Goal: Task Accomplishment & Management: Manage account settings

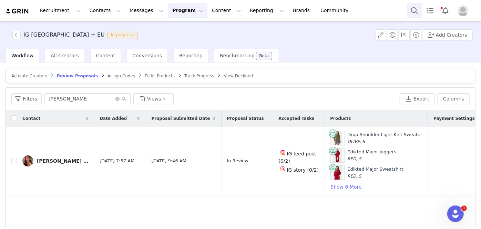
click at [413, 11] on button "Search" at bounding box center [414, 11] width 15 height 16
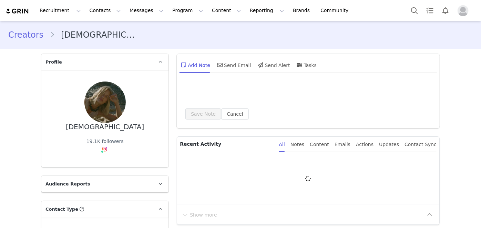
type input "+1 (United States)"
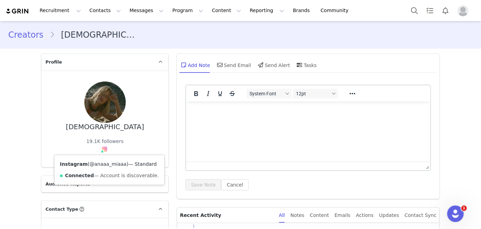
click at [97, 163] on link "@anaaa_miaaa" at bounding box center [108, 164] width 37 height 6
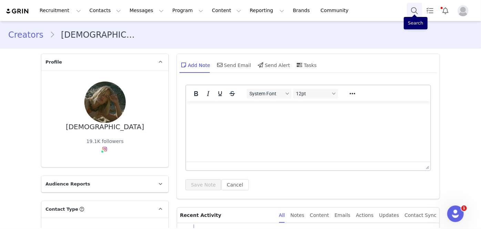
click at [417, 13] on button "Search" at bounding box center [414, 11] width 15 height 16
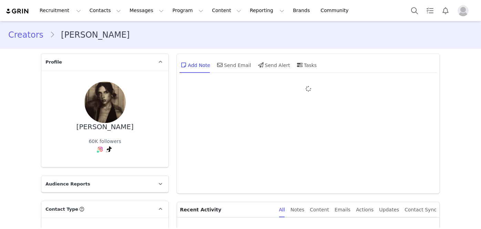
type input "+1 ([GEOGRAPHIC_DATA])"
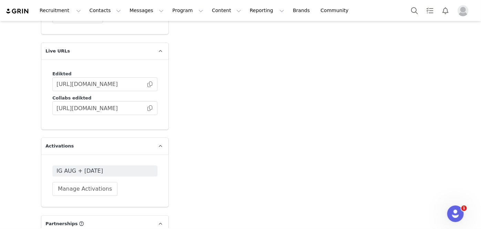
scroll to position [1228, 0]
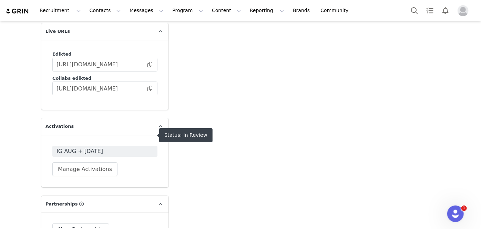
drag, startPoint x: 86, startPoint y: 133, endPoint x: 78, endPoint y: 135, distance: 8.3
click at [78, 147] on span "IG AUG + [DATE]" at bounding box center [105, 151] width 97 height 8
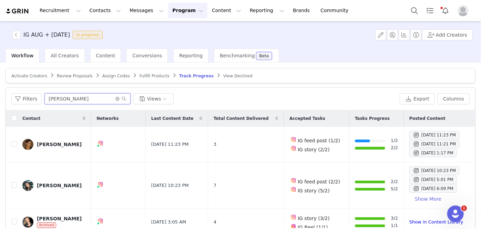
click at [86, 100] on input "[PERSON_NAME]" at bounding box center [87, 98] width 86 height 11
click at [86, 100] on input "isabella" at bounding box center [87, 98] width 86 height 11
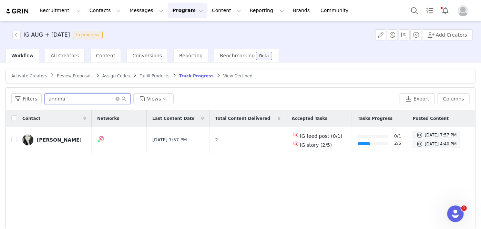
type input "annma"
click at [145, 77] on span "Fulfill Products" at bounding box center [155, 75] width 30 height 5
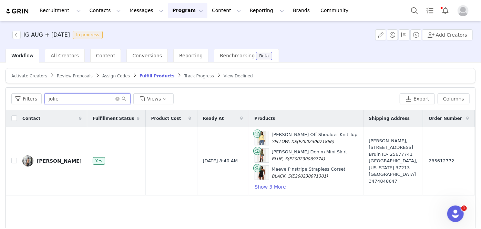
click at [81, 94] on input "jolie" at bounding box center [87, 98] width 86 height 11
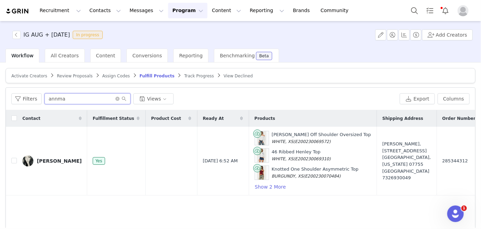
click at [70, 94] on input "annma" at bounding box center [87, 98] width 86 height 11
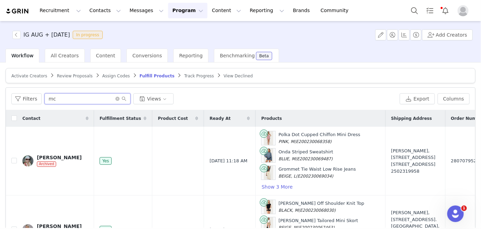
click at [84, 103] on input "mc" at bounding box center [87, 98] width 86 height 11
type input "ann"
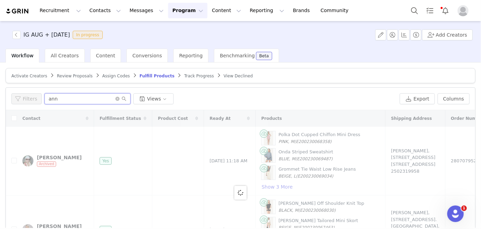
drag, startPoint x: 84, startPoint y: 103, endPoint x: 79, endPoint y: 181, distance: 78.0
click at [79, 181] on div "Filters ann Views Export Columns Contact Fulfillment Status Product Cost Ready …" at bounding box center [240, 191] width 469 height 206
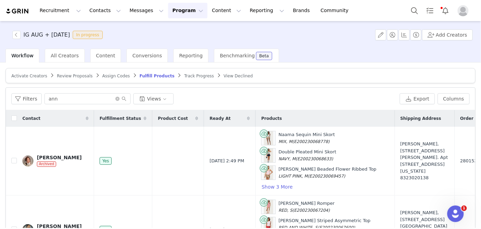
click at [72, 74] on span "Review Proposals" at bounding box center [75, 75] width 36 height 5
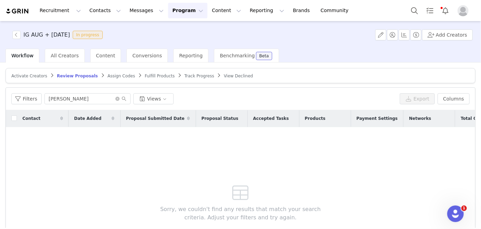
click at [65, 104] on div "Filters nina Views Export Columns" at bounding box center [240, 99] width 469 height 22
click at [64, 97] on input "nina" at bounding box center [87, 98] width 86 height 11
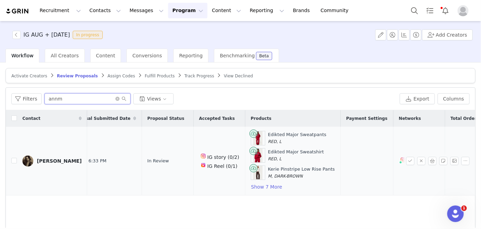
scroll to position [0, 132]
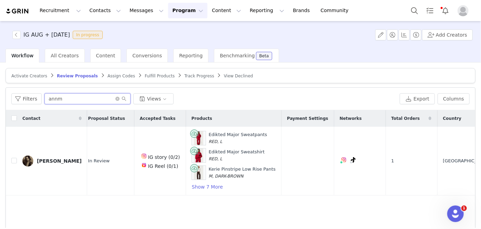
type input "annm"
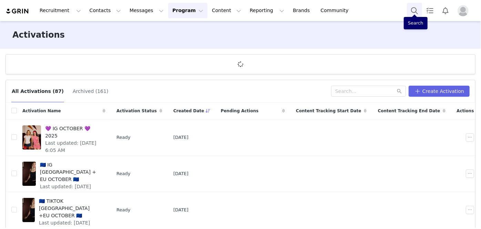
click at [414, 8] on button "Search" at bounding box center [414, 11] width 15 height 16
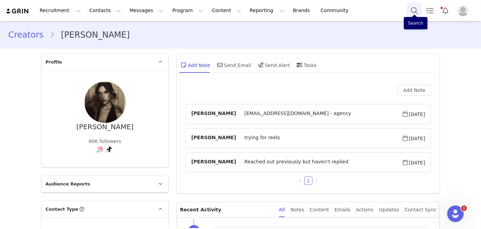
click at [411, 12] on button "Search" at bounding box center [414, 11] width 15 height 16
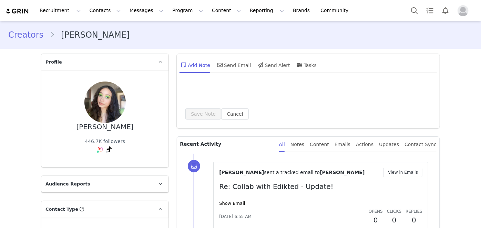
type input "+1 ([GEOGRAPHIC_DATA])"
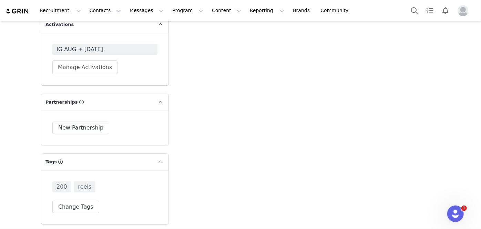
scroll to position [1314, 0]
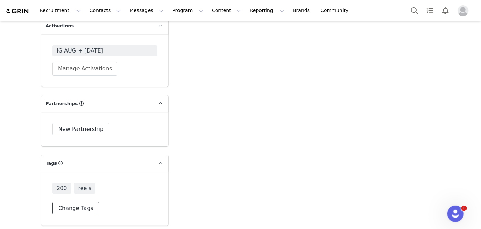
click at [72, 202] on button "Change Tags" at bounding box center [75, 208] width 47 height 12
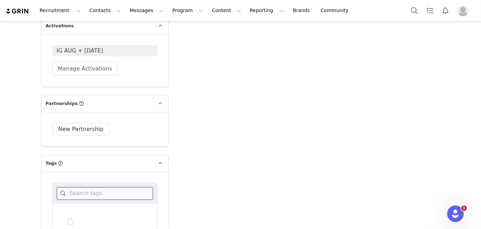
click at [95, 187] on input at bounding box center [105, 193] width 96 height 12
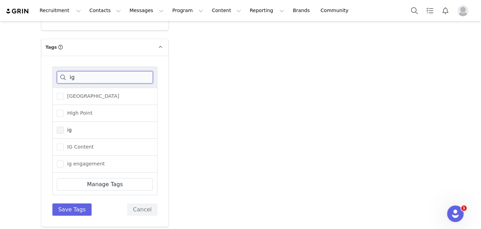
type input "ig"
click at [61, 126] on span at bounding box center [60, 129] width 7 height 7
click at [64, 126] on input "ig" at bounding box center [64, 126] width 0 height 0
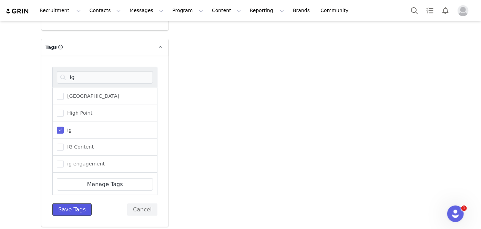
click at [76, 203] on button "Save Tags" at bounding box center [71, 209] width 39 height 12
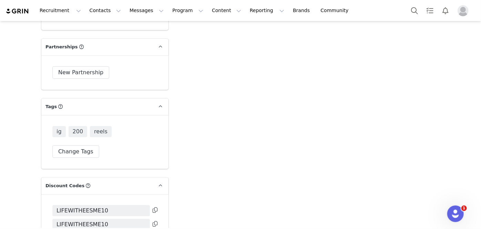
scroll to position [1376, 0]
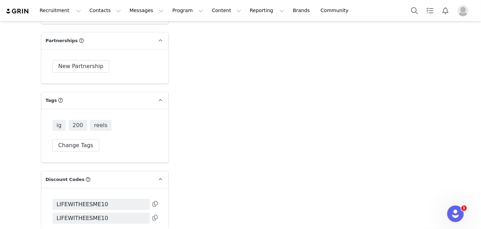
click at [83, 127] on div "ig 200 reels Change Tags" at bounding box center [104, 136] width 105 height 32
click at [81, 139] on button "Change Tags" at bounding box center [75, 145] width 47 height 12
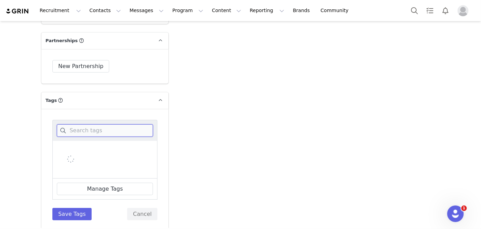
click at [112, 124] on input at bounding box center [105, 130] width 96 height 12
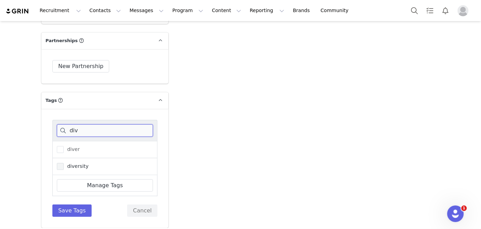
type input "div"
click at [60, 163] on span at bounding box center [60, 166] width 7 height 7
click at [64, 163] on input "diversity" at bounding box center [64, 163] width 0 height 0
click at [73, 204] on button "Save Tags" at bounding box center [71, 210] width 39 height 12
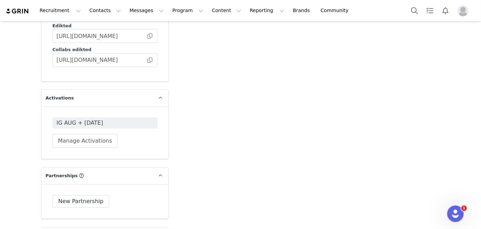
scroll to position [1240, 0]
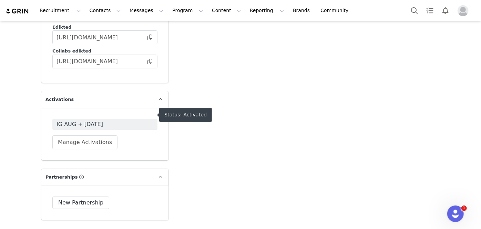
click at [98, 120] on span "IG AUG + SEP 2025" at bounding box center [105, 124] width 97 height 8
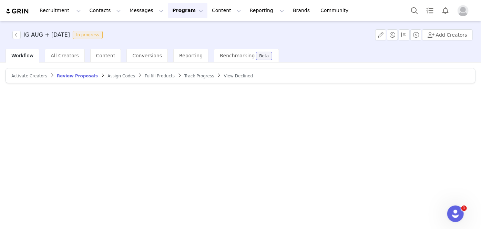
click at [176, 79] on article "Activate Creators Review Proposals Assign Codes Fulfill Products Track Progress…" at bounding box center [241, 75] width 470 height 15
click at [184, 75] on span "Track Progress" at bounding box center [199, 75] width 30 height 5
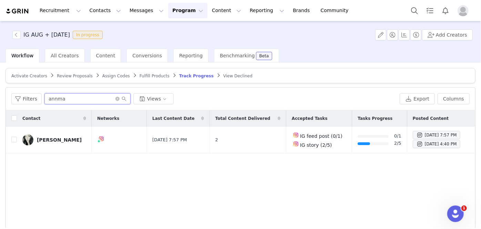
click at [113, 100] on input "annma" at bounding box center [87, 98] width 86 height 11
click at [115, 100] on span at bounding box center [120, 98] width 11 height 5
click at [116, 98] on icon "icon: close-circle" at bounding box center [117, 99] width 4 height 4
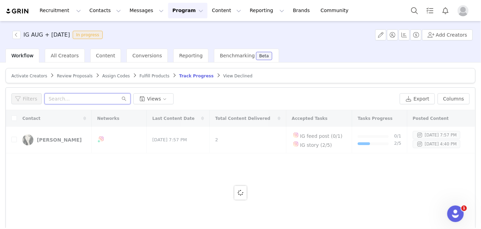
click at [108, 97] on input "text" at bounding box center [87, 98] width 86 height 11
click at [108, 97] on input "jasmine" at bounding box center [87, 98] width 86 height 11
click at [89, 96] on input "jasmine" at bounding box center [87, 98] width 86 height 11
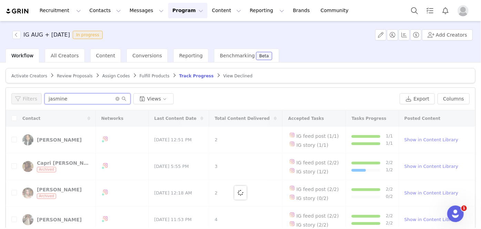
type input "jasmine"
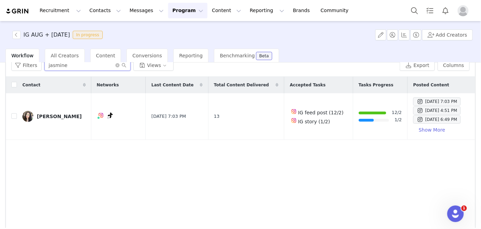
scroll to position [55, 0]
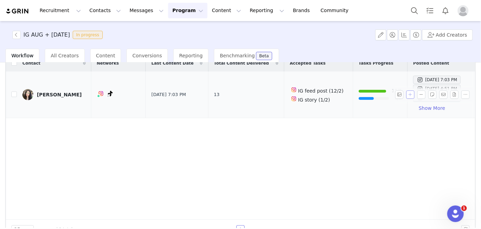
click at [406, 95] on button "button" at bounding box center [410, 94] width 8 height 8
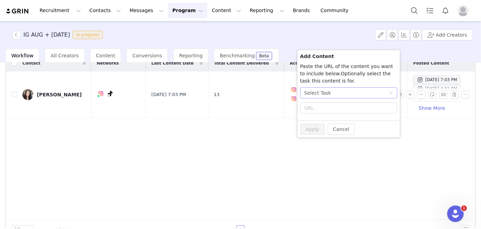
click at [322, 91] on div "Select Task" at bounding box center [317, 93] width 27 height 10
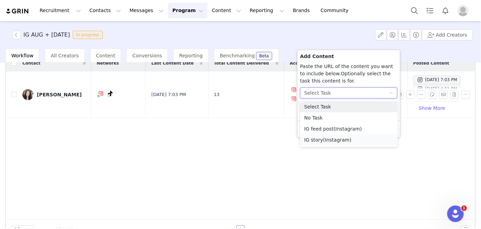
click at [330, 140] on span "(Instagram)" at bounding box center [337, 140] width 28 height 6
radio input "false"
radio input "true"
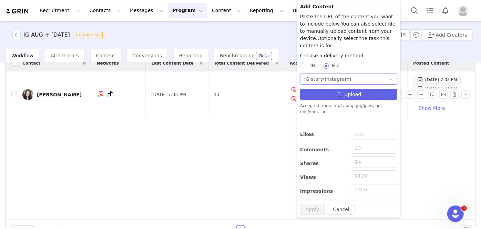
click at [334, 76] on span "(Instagram)" at bounding box center [337, 79] width 28 height 6
click at [357, 62] on div "URL File" at bounding box center [348, 65] width 97 height 7
click at [340, 89] on button "Upload" at bounding box center [348, 94] width 97 height 11
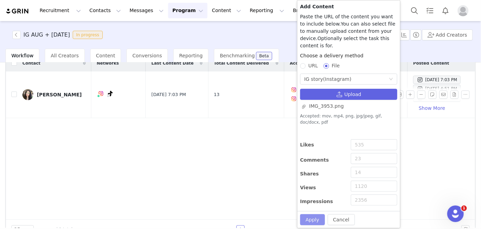
click at [317, 214] on button "Apply" at bounding box center [312, 219] width 25 height 11
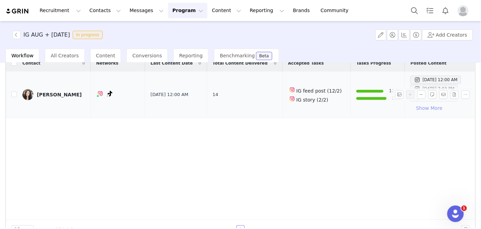
click at [411, 106] on button "Show More" at bounding box center [430, 107] width 38 height 11
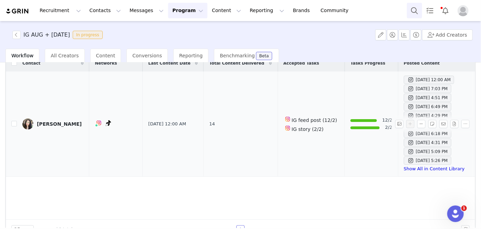
click at [412, 10] on button "Search" at bounding box center [414, 11] width 15 height 16
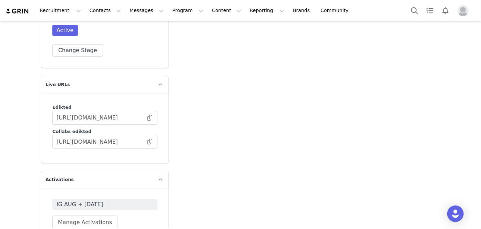
scroll to position [1189, 0]
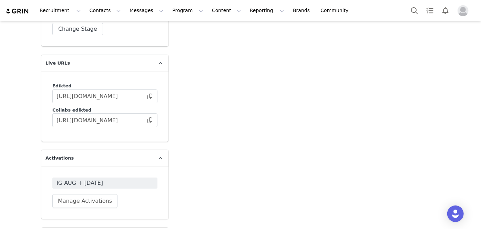
click at [94, 179] on span "IG AUG + [DATE]" at bounding box center [105, 183] width 97 height 8
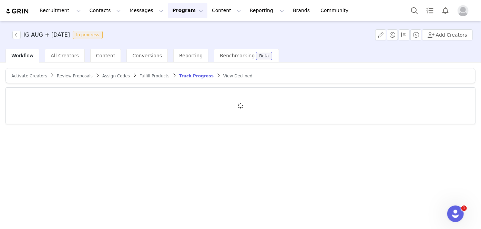
click at [112, 91] on div at bounding box center [240, 106] width 469 height 36
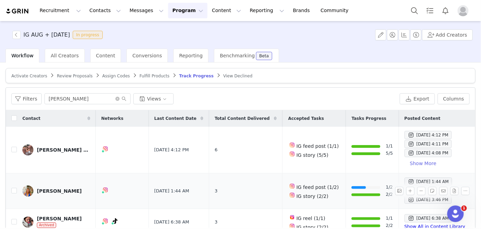
scroll to position [71, 0]
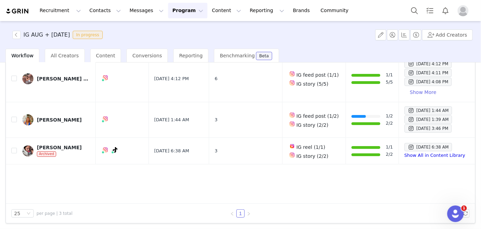
type input "emily"
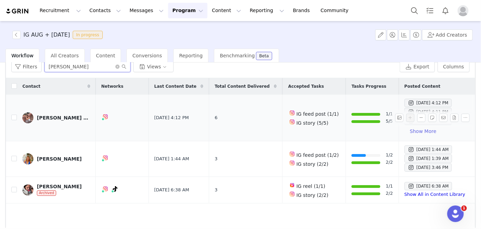
scroll to position [32, 0]
click at [414, 8] on button "Search" at bounding box center [414, 11] width 15 height 16
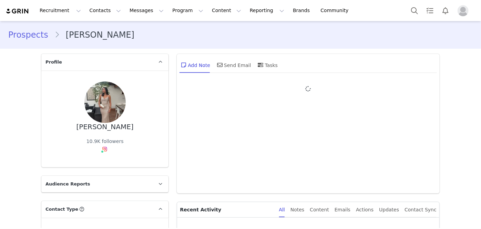
type input "+1 ([GEOGRAPHIC_DATA])"
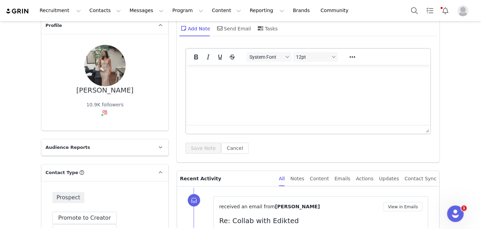
scroll to position [26, 0]
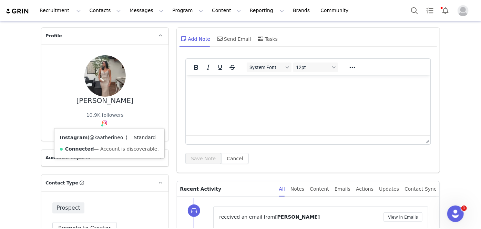
click at [100, 137] on link "@kaatherineo_" at bounding box center [108, 137] width 36 height 6
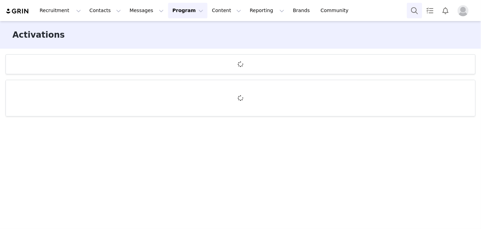
click at [419, 10] on button "Search" at bounding box center [414, 11] width 15 height 16
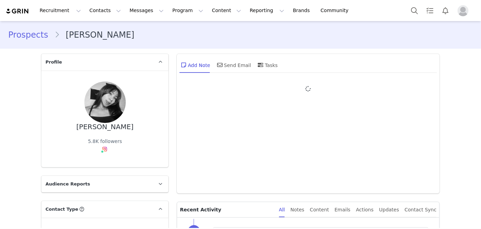
type input "+1 (United States)"
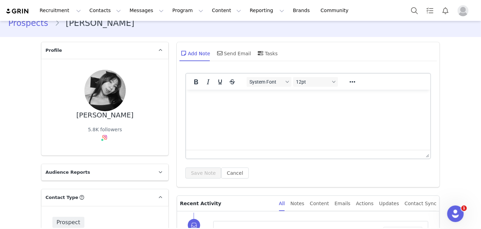
scroll to position [11, 0]
click at [103, 24] on li "Affra Shanda" at bounding box center [97, 24] width 86 height 12
click at [112, 116] on div "Affra Shanda" at bounding box center [105, 116] width 57 height 8
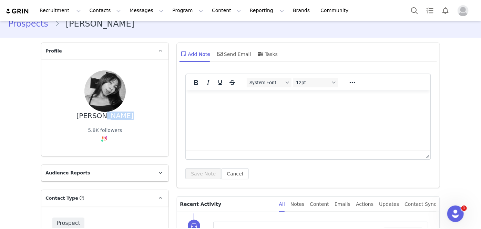
copy div "Shanda"
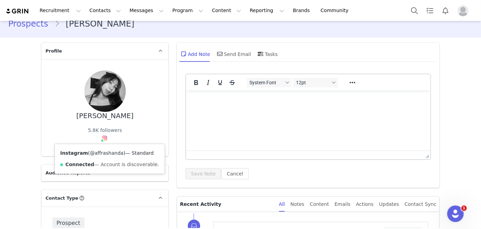
click at [107, 152] on link "@affrashanda" at bounding box center [107, 153] width 34 height 6
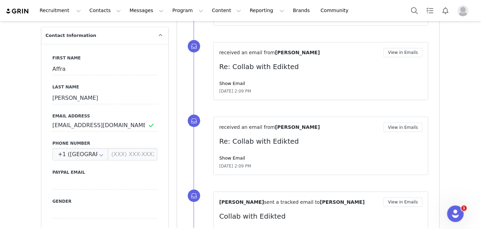
scroll to position [304, 0]
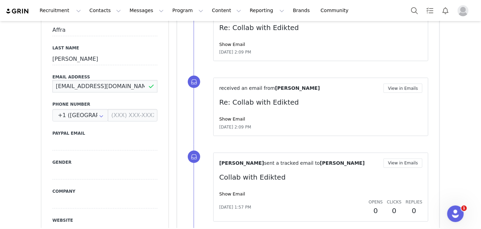
click at [113, 91] on input "[EMAIL_ADDRESS][DOMAIN_NAME]" at bounding box center [104, 86] width 105 height 12
click at [111, 89] on input "[EMAIL_ADDRESS][DOMAIN_NAME]" at bounding box center [104, 86] width 105 height 12
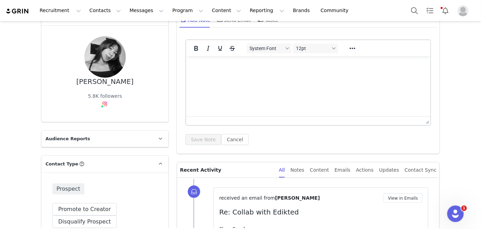
scroll to position [0, 0]
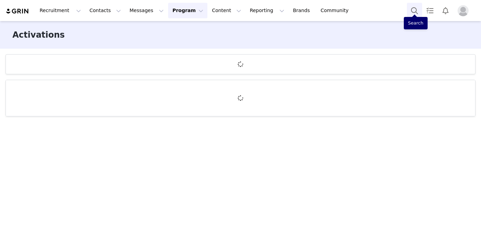
click at [417, 12] on button "Search" at bounding box center [414, 11] width 15 height 16
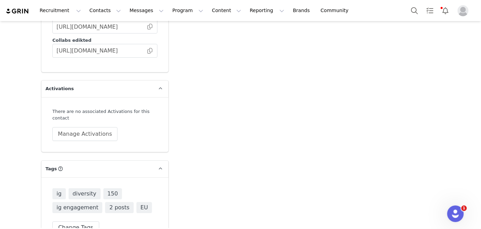
scroll to position [1236, 0]
